Goal: Check status: Check status

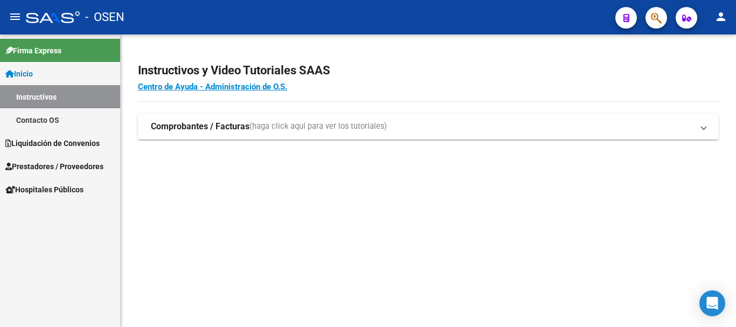
click at [61, 142] on span "Liquidación de Convenios" at bounding box center [52, 143] width 94 height 12
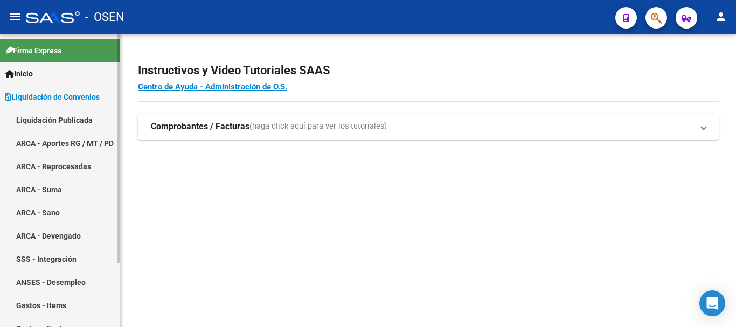
click at [80, 148] on link "ARCA - Aportes RG / MT / PD" at bounding box center [60, 142] width 120 height 23
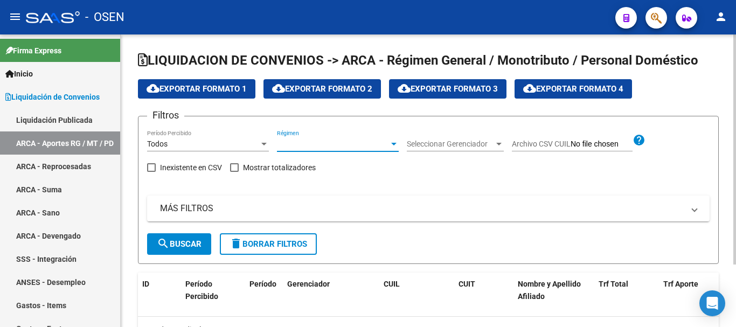
click at [302, 144] on span "Régimen" at bounding box center [333, 144] width 112 height 9
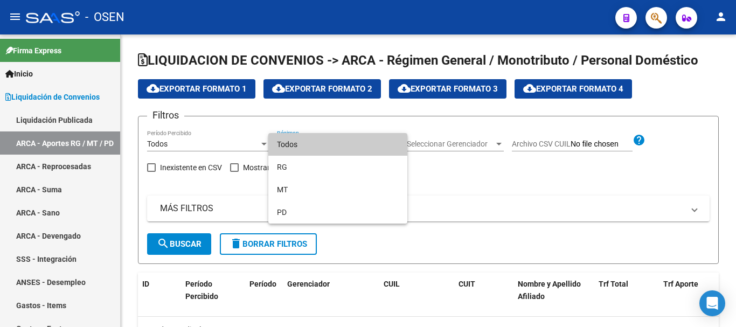
click at [200, 140] on div at bounding box center [368, 163] width 736 height 327
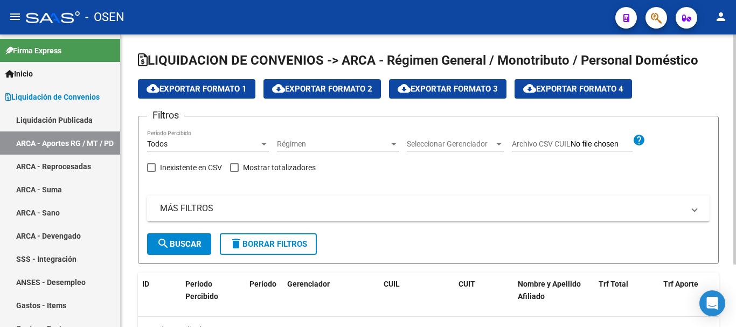
click at [201, 142] on div "Todos" at bounding box center [203, 144] width 112 height 9
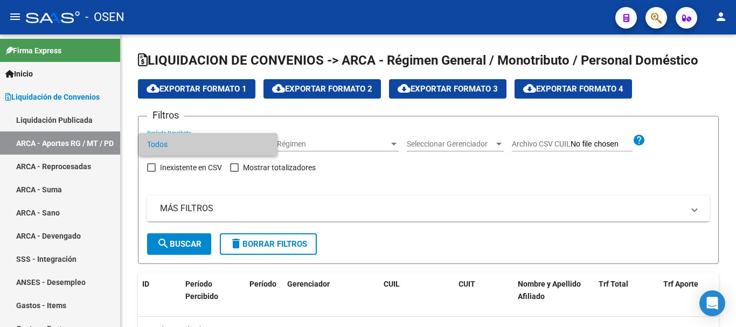
click at [304, 143] on div at bounding box center [368, 163] width 736 height 327
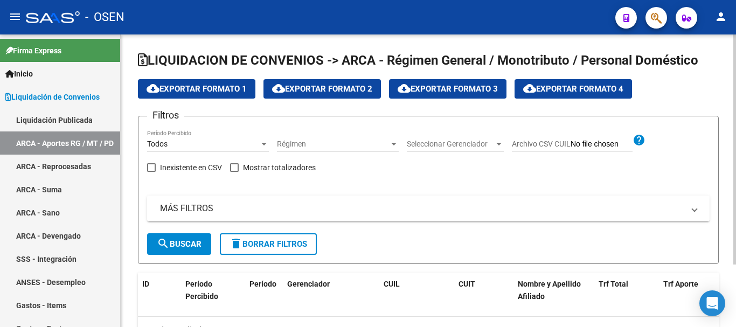
click at [247, 207] on mat-panel-title "MÁS FILTROS" at bounding box center [422, 209] width 524 height 12
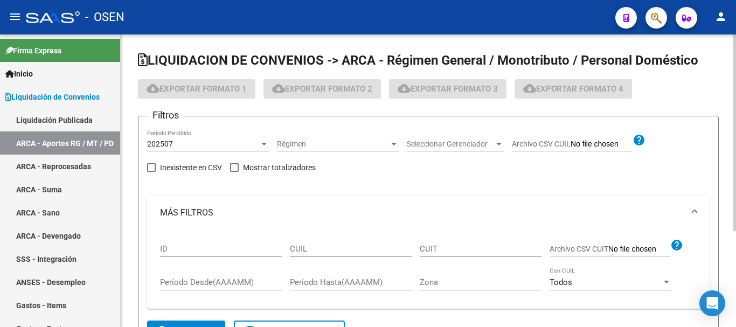
click at [301, 244] on input "CUIL" at bounding box center [351, 249] width 122 height 10
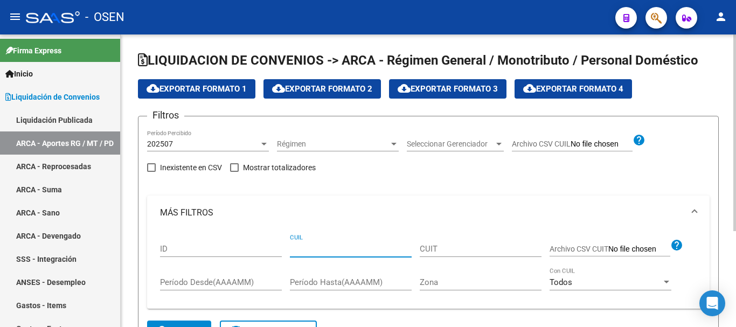
paste input "20-34327203-1"
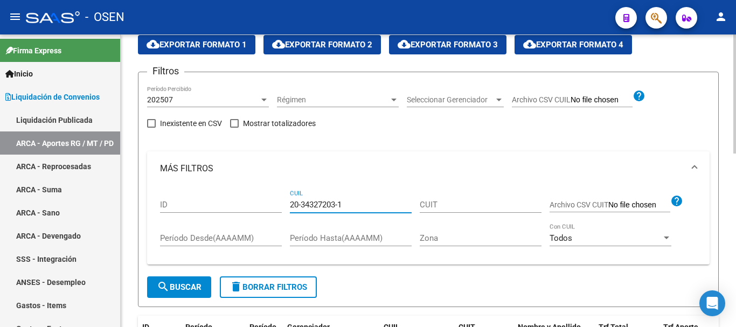
scroll to position [108, 0]
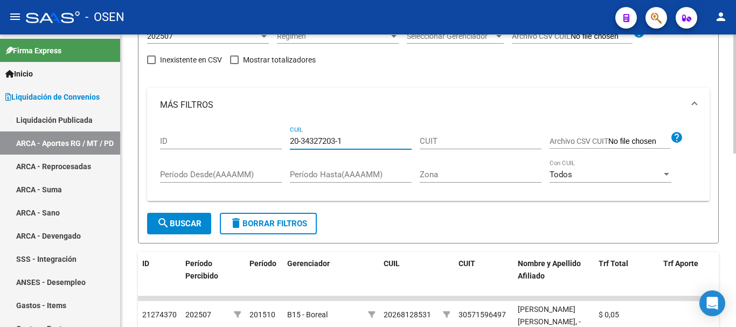
type input "20-34327203-1"
click at [200, 231] on button "search Buscar" at bounding box center [179, 224] width 64 height 22
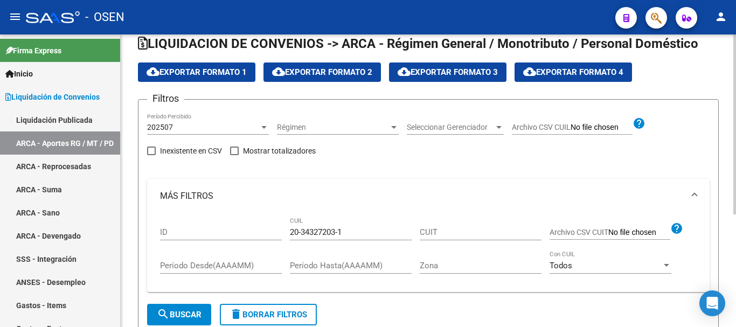
scroll to position [0, 0]
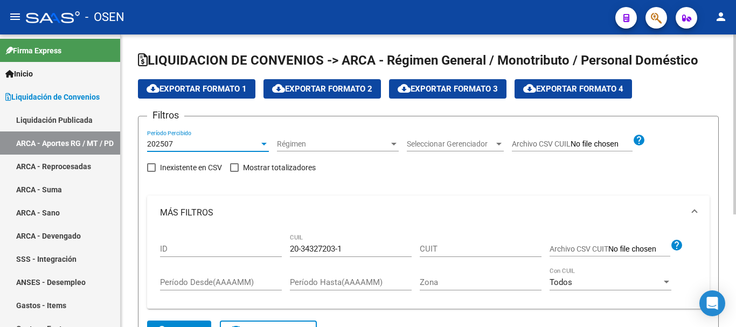
click at [241, 141] on div "202507" at bounding box center [203, 144] width 112 height 9
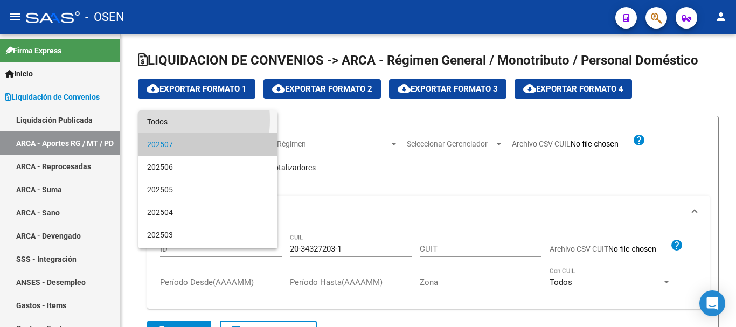
click at [154, 120] on span "Todos" at bounding box center [208, 121] width 122 height 23
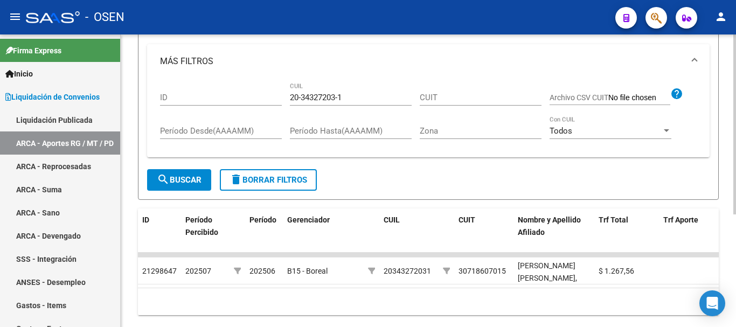
scroll to position [162, 0]
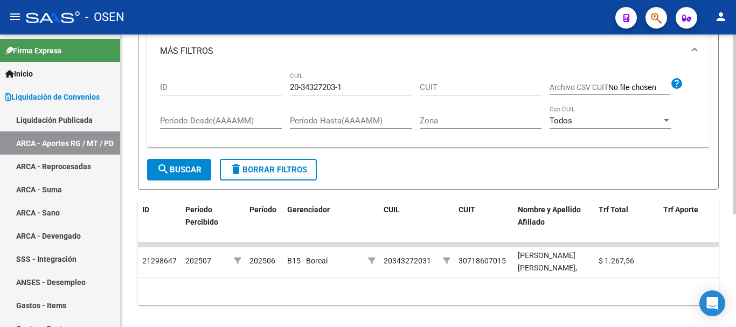
click at [201, 171] on span "search Buscar" at bounding box center [179, 170] width 45 height 10
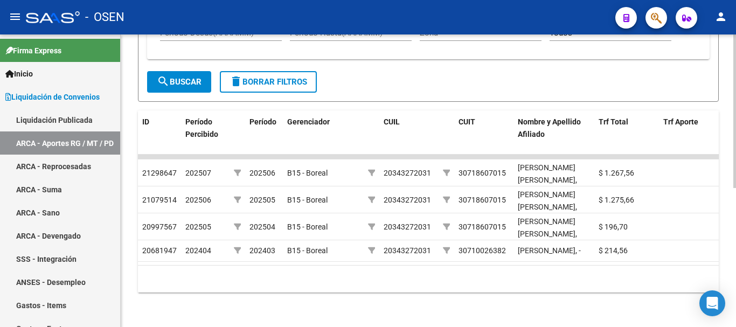
scroll to position [264, 0]
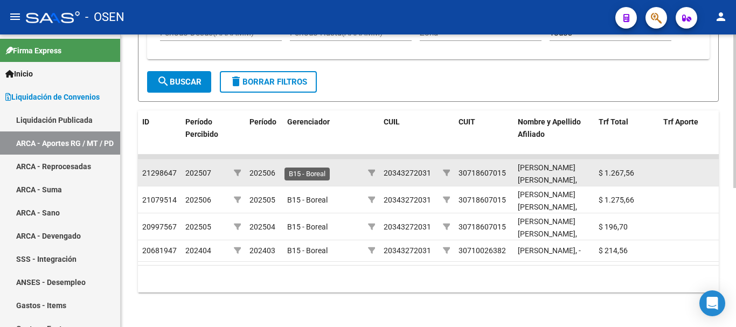
click at [309, 169] on span "B15 - Boreal" at bounding box center [307, 173] width 40 height 9
click at [395, 167] on div "20343272031" at bounding box center [407, 173] width 47 height 12
copy div "20343272031"
